Goal: Use online tool/utility

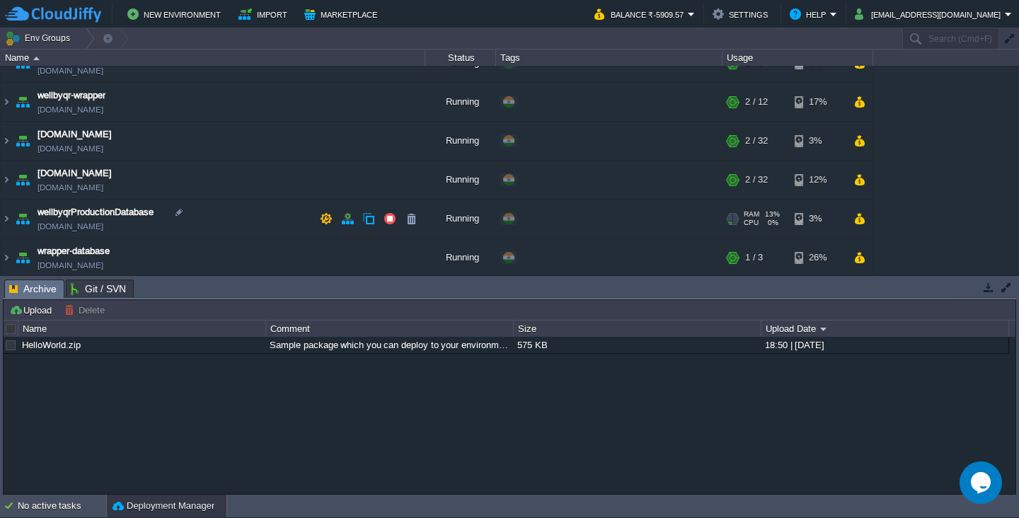
scroll to position [23, 0]
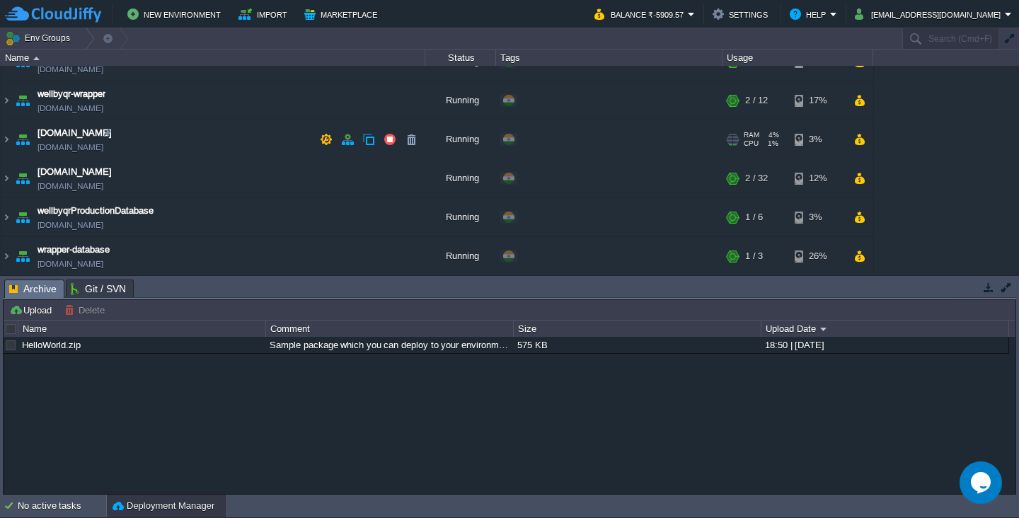
click at [208, 147] on td "wellbyqr.com wellbyqrproduction.cloudjiffy.net" at bounding box center [213, 139] width 424 height 39
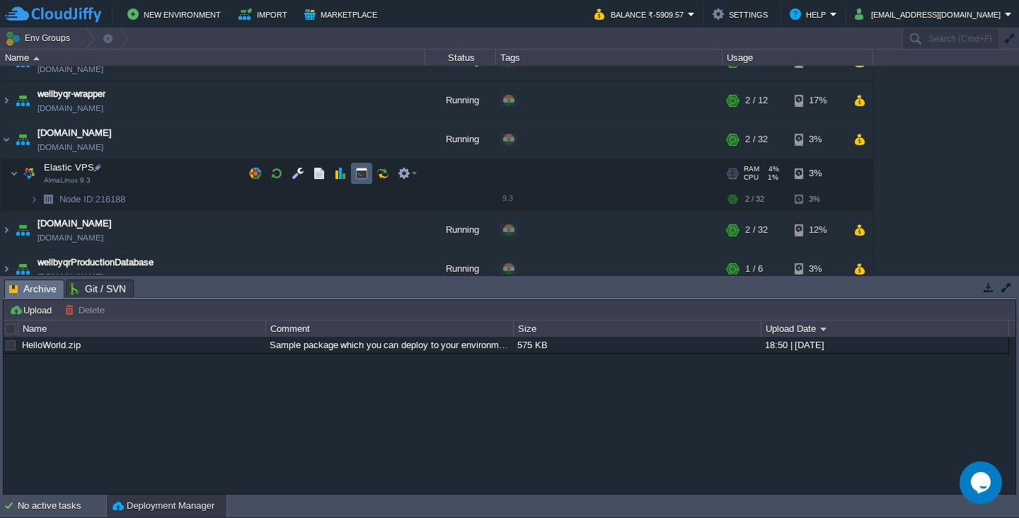
click at [363, 180] on button "button" at bounding box center [361, 173] width 13 height 13
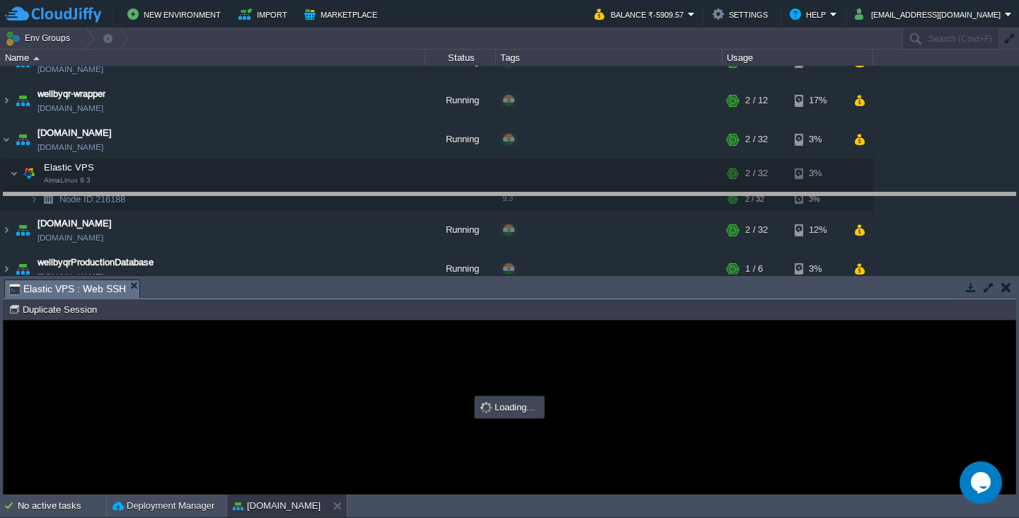
drag, startPoint x: 485, startPoint y: 298, endPoint x: 493, endPoint y: 211, distance: 87.3
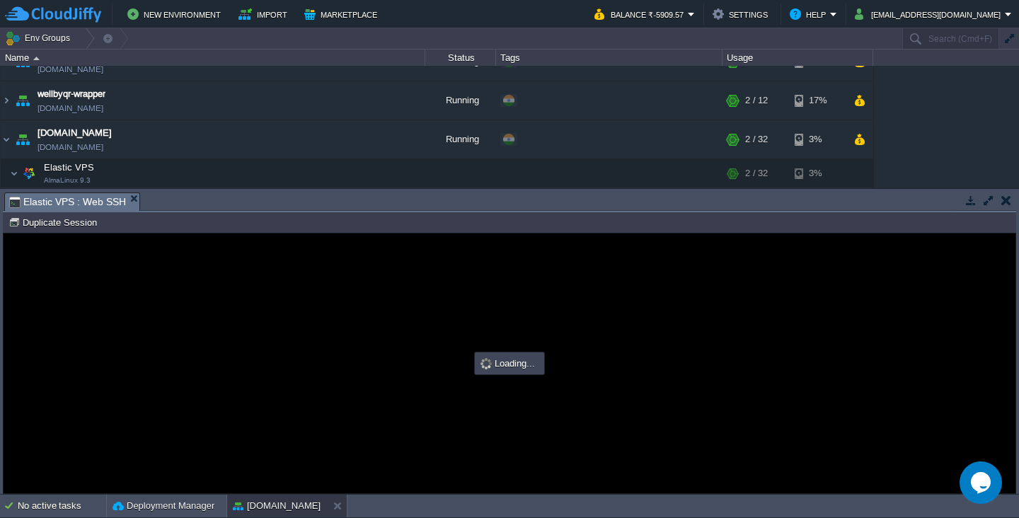
scroll to position [0, 0]
type input "#000000"
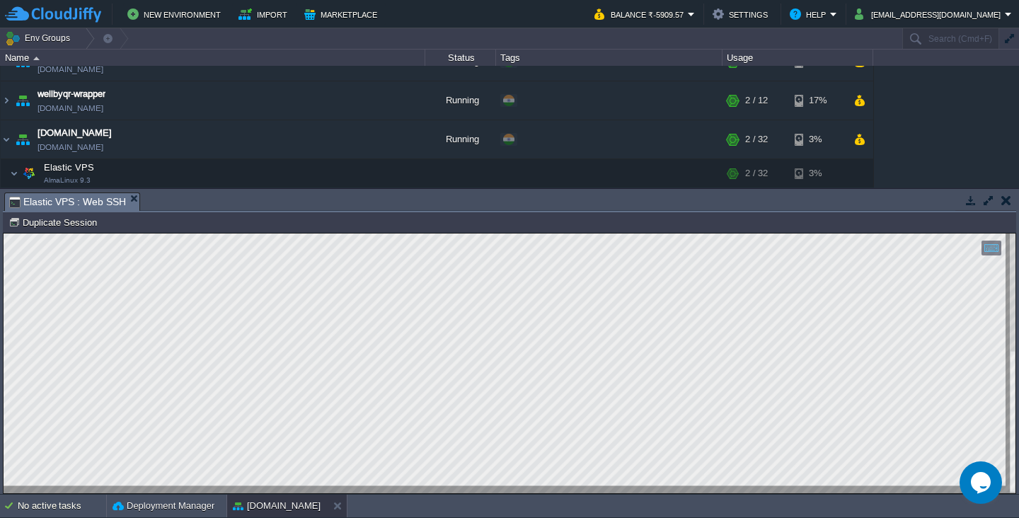
type textarea "379293"
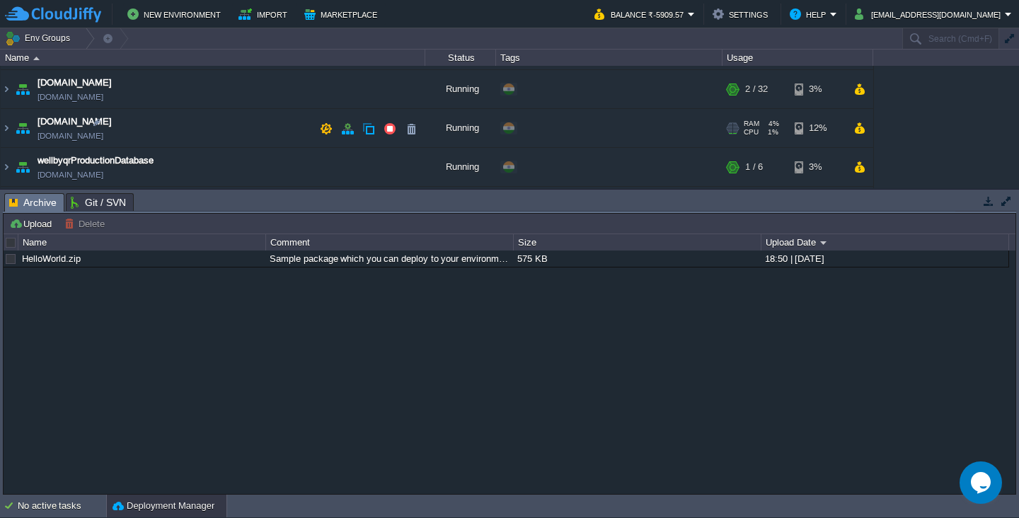
scroll to position [76, 0]
click at [217, 129] on td "[DOMAIN_NAME] [DOMAIN_NAME]" at bounding box center [213, 126] width 424 height 39
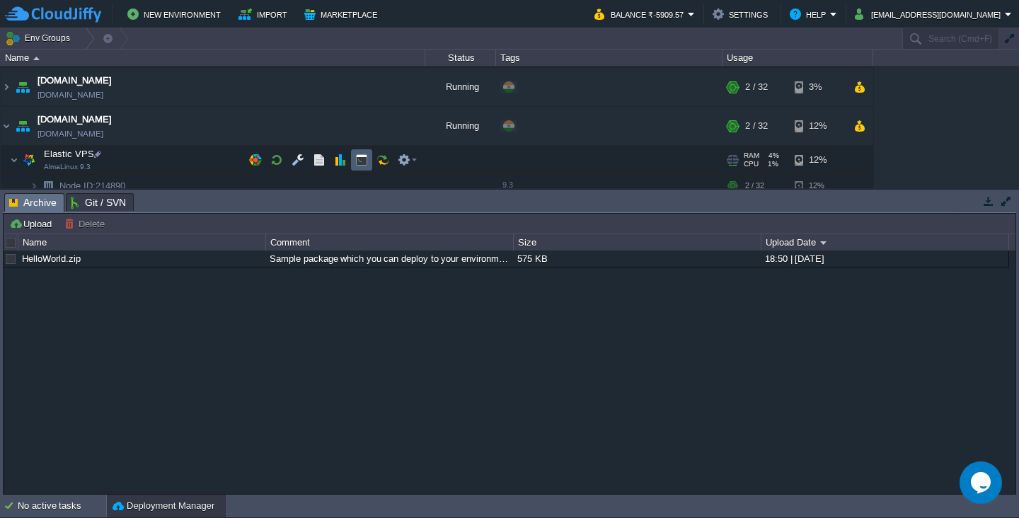
click at [358, 162] on button "button" at bounding box center [361, 159] width 13 height 13
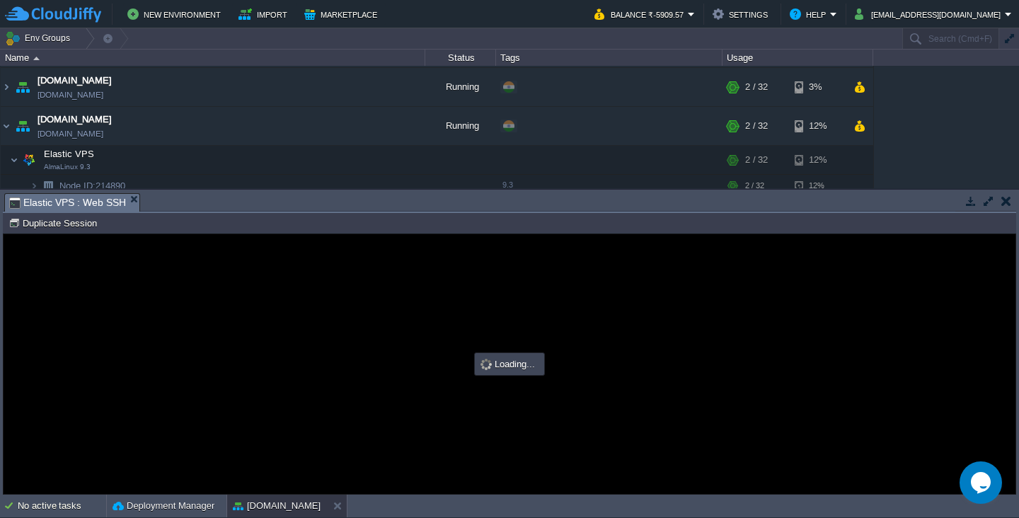
scroll to position [0, 0]
type input "#000000"
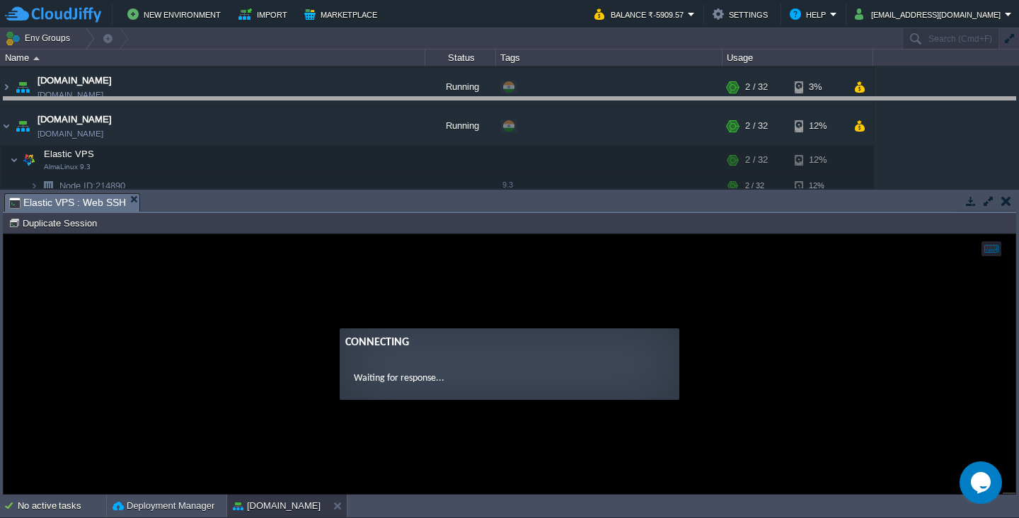
drag, startPoint x: 426, startPoint y: 210, endPoint x: 429, endPoint y: 114, distance: 96.3
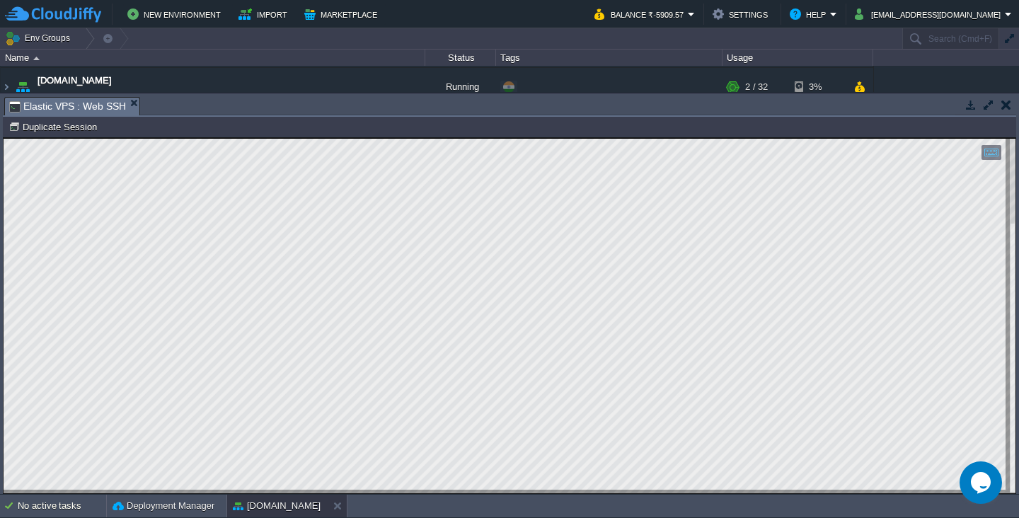
type textarea "605200"
